Goal: Entertainment & Leisure: Browse casually

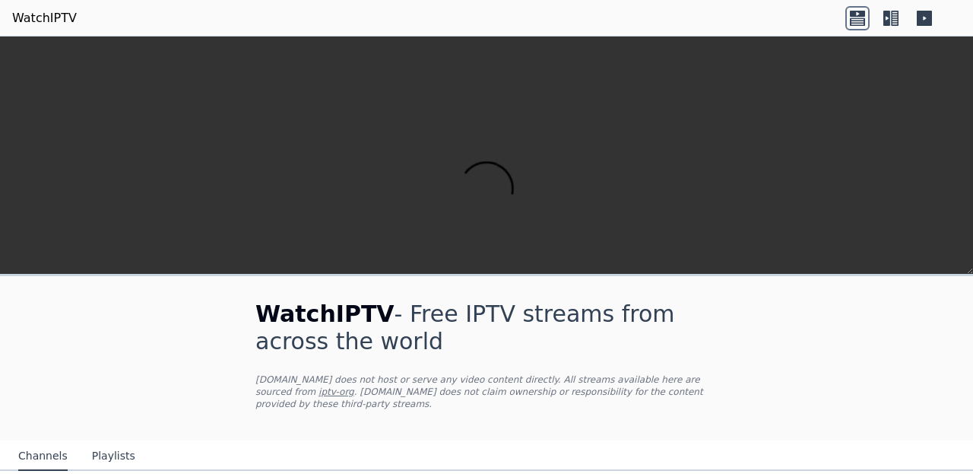
scroll to position [168, 0]
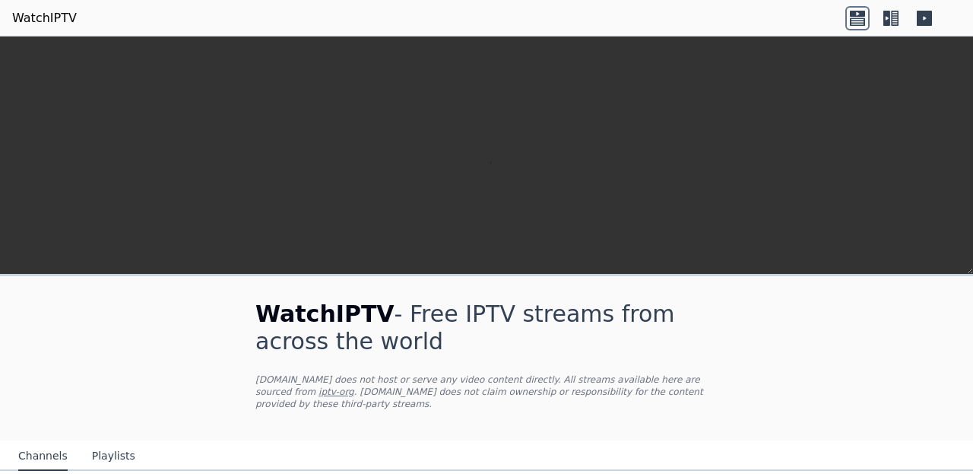
scroll to position [252, 0]
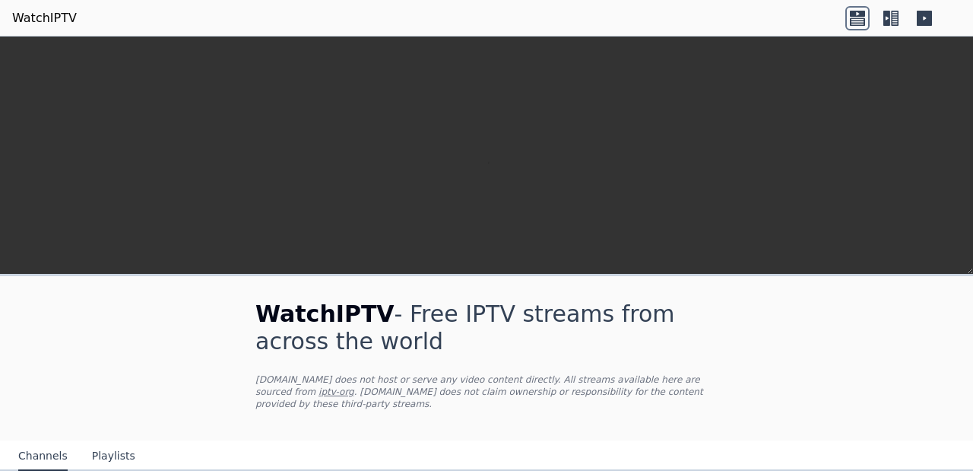
scroll to position [447, 0]
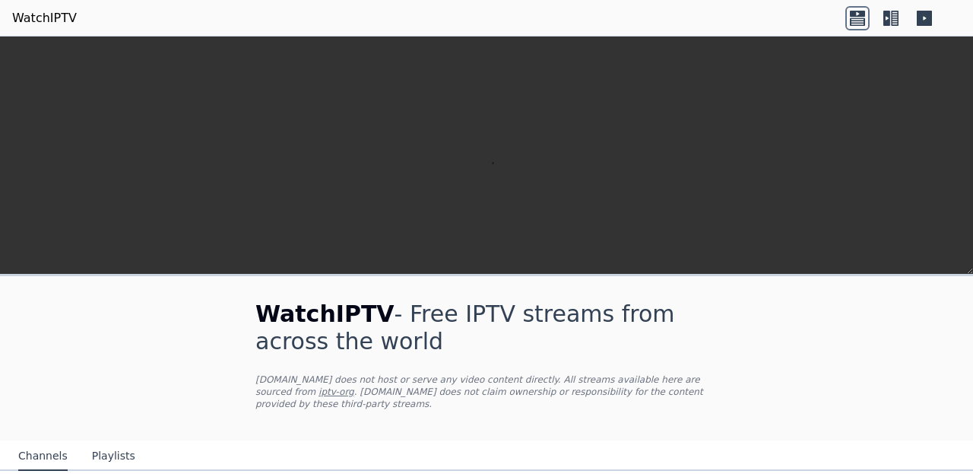
scroll to position [523, 0]
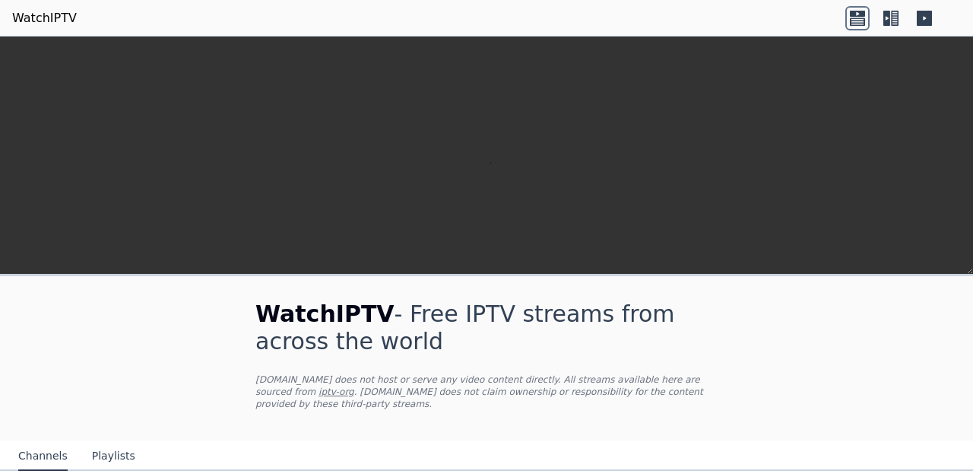
scroll to position [587, 0]
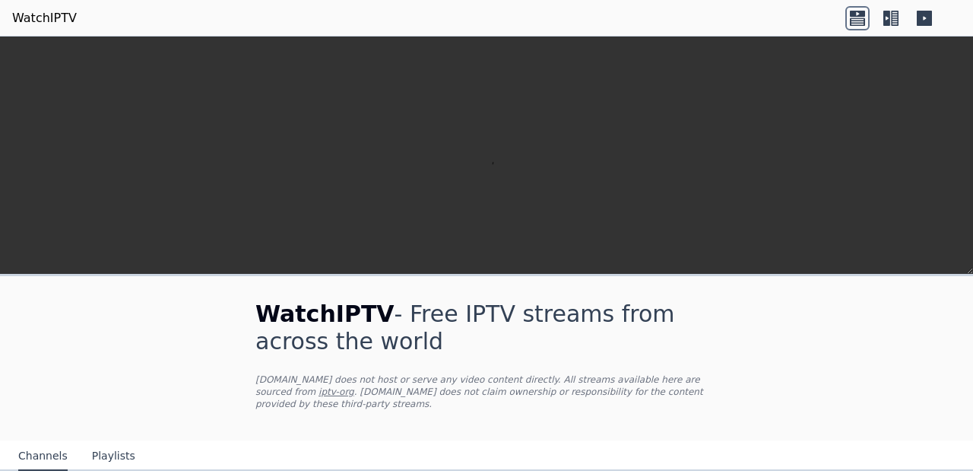
scroll to position [325, 0]
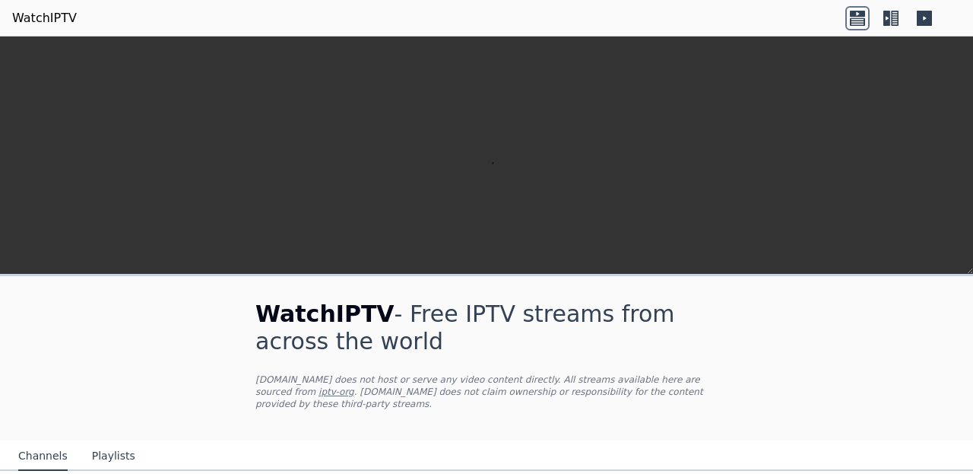
scroll to position [1738, 0]
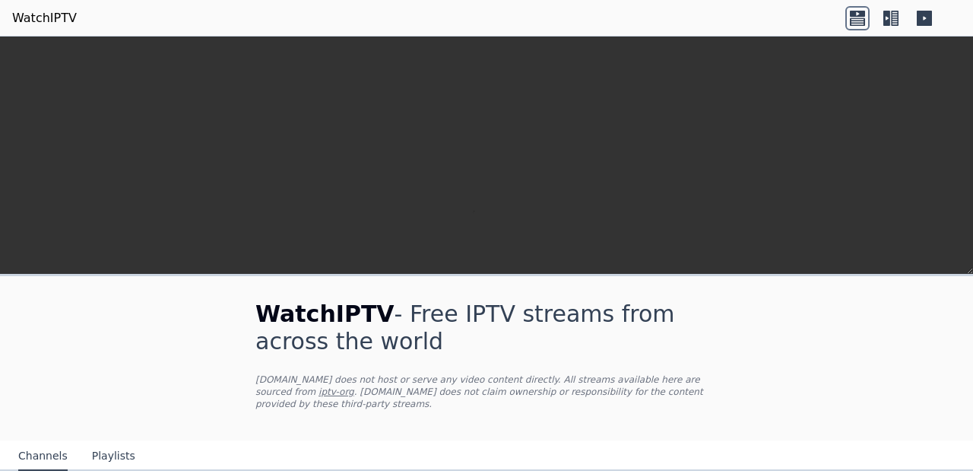
scroll to position [579, 0]
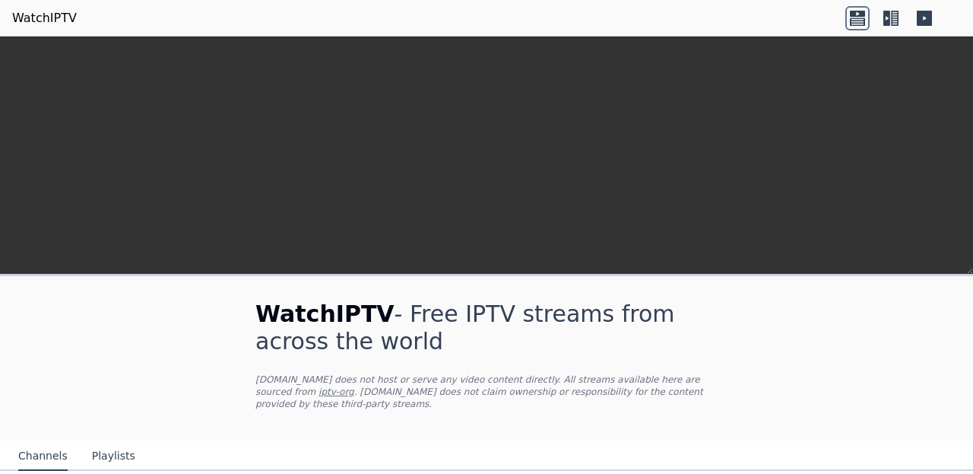
scroll to position [696, 0]
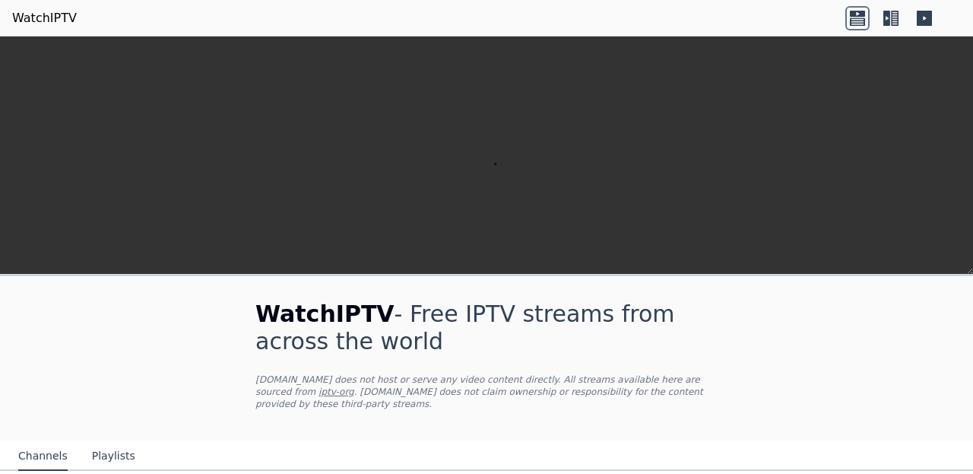
scroll to position [649, 0]
